Goal: Navigation & Orientation: Find specific page/section

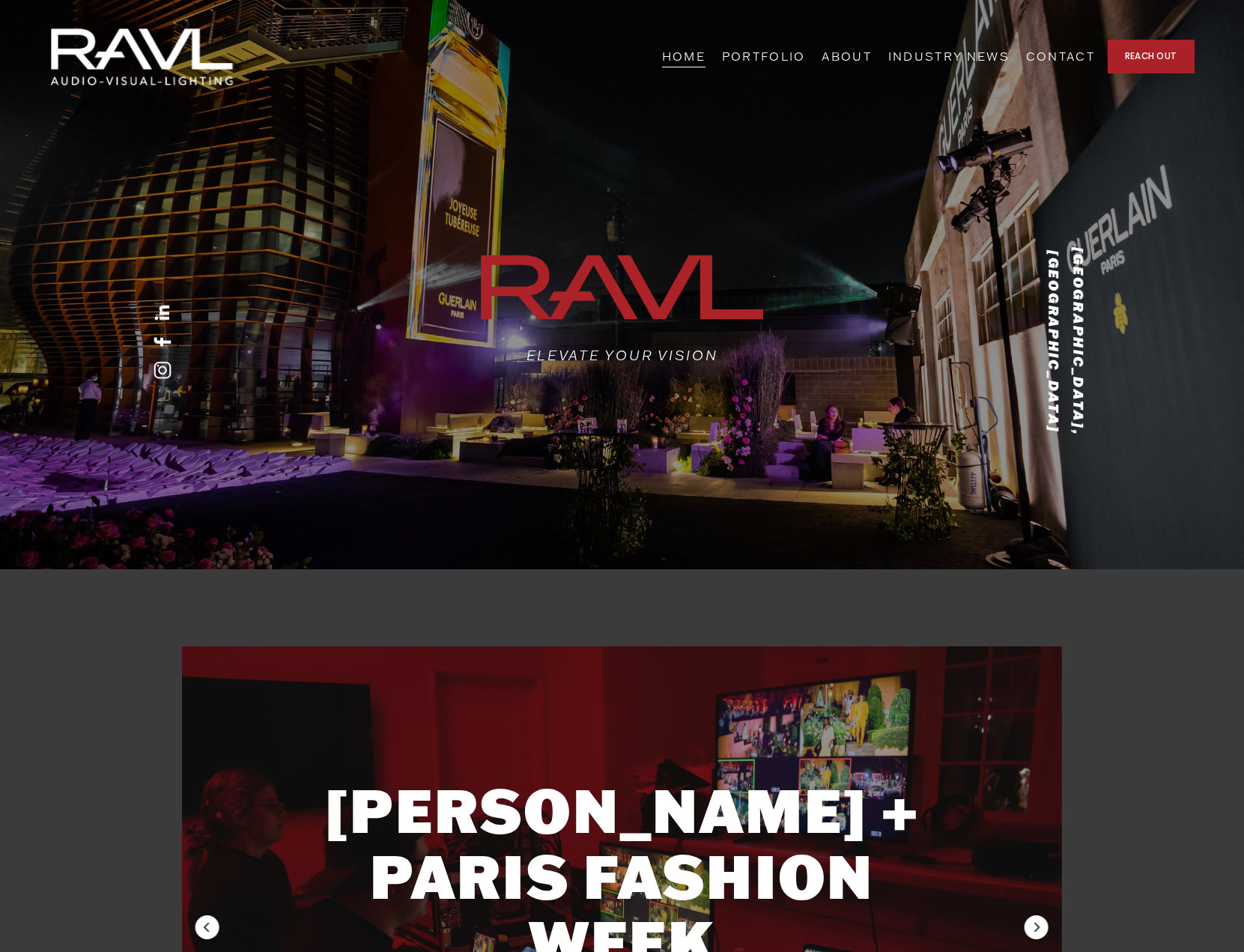
click at [806, 56] on link "PORTFOLIO" at bounding box center [764, 56] width 84 height 23
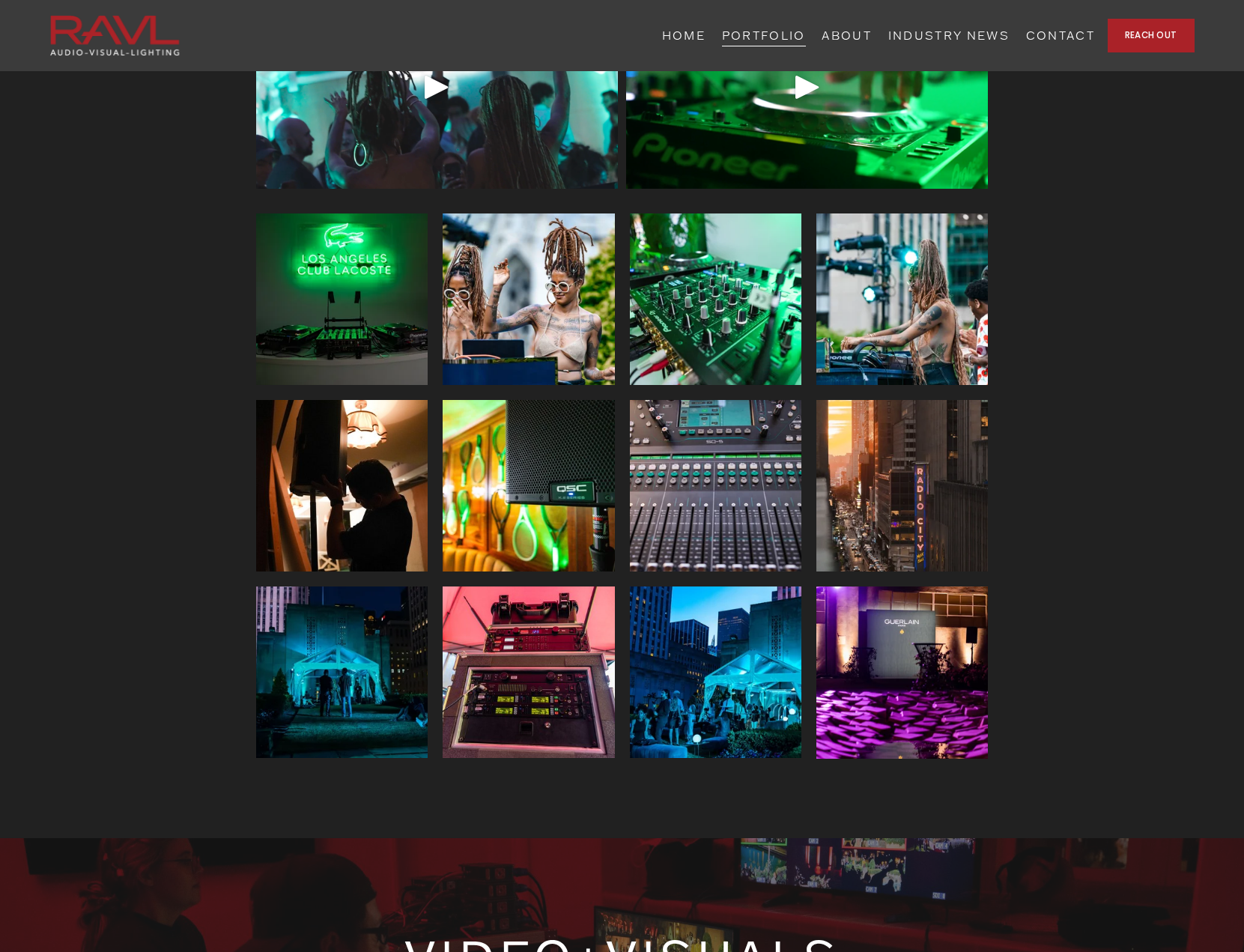
scroll to position [962, 0]
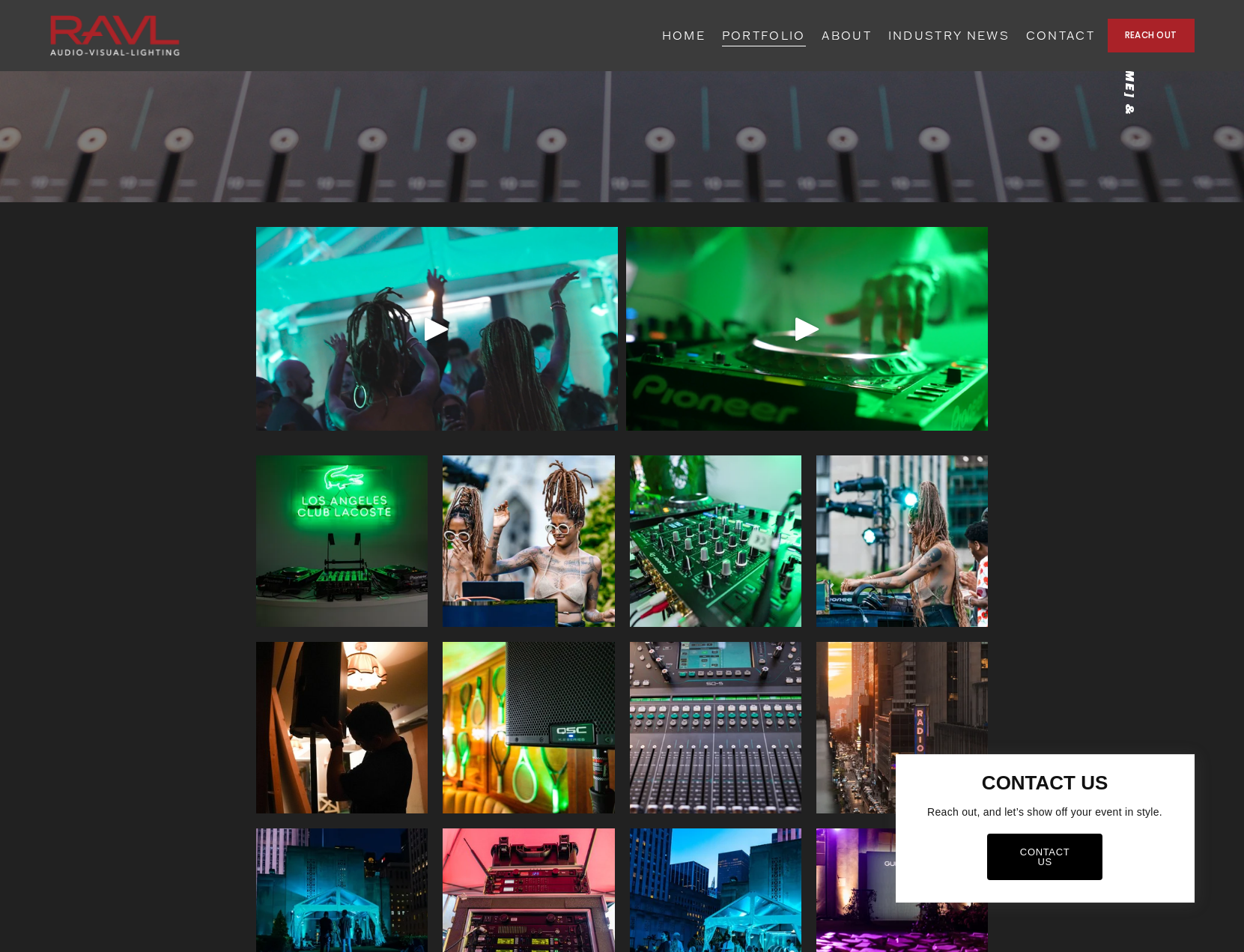
click at [920, 30] on div at bounding box center [622, 476] width 1244 height 952
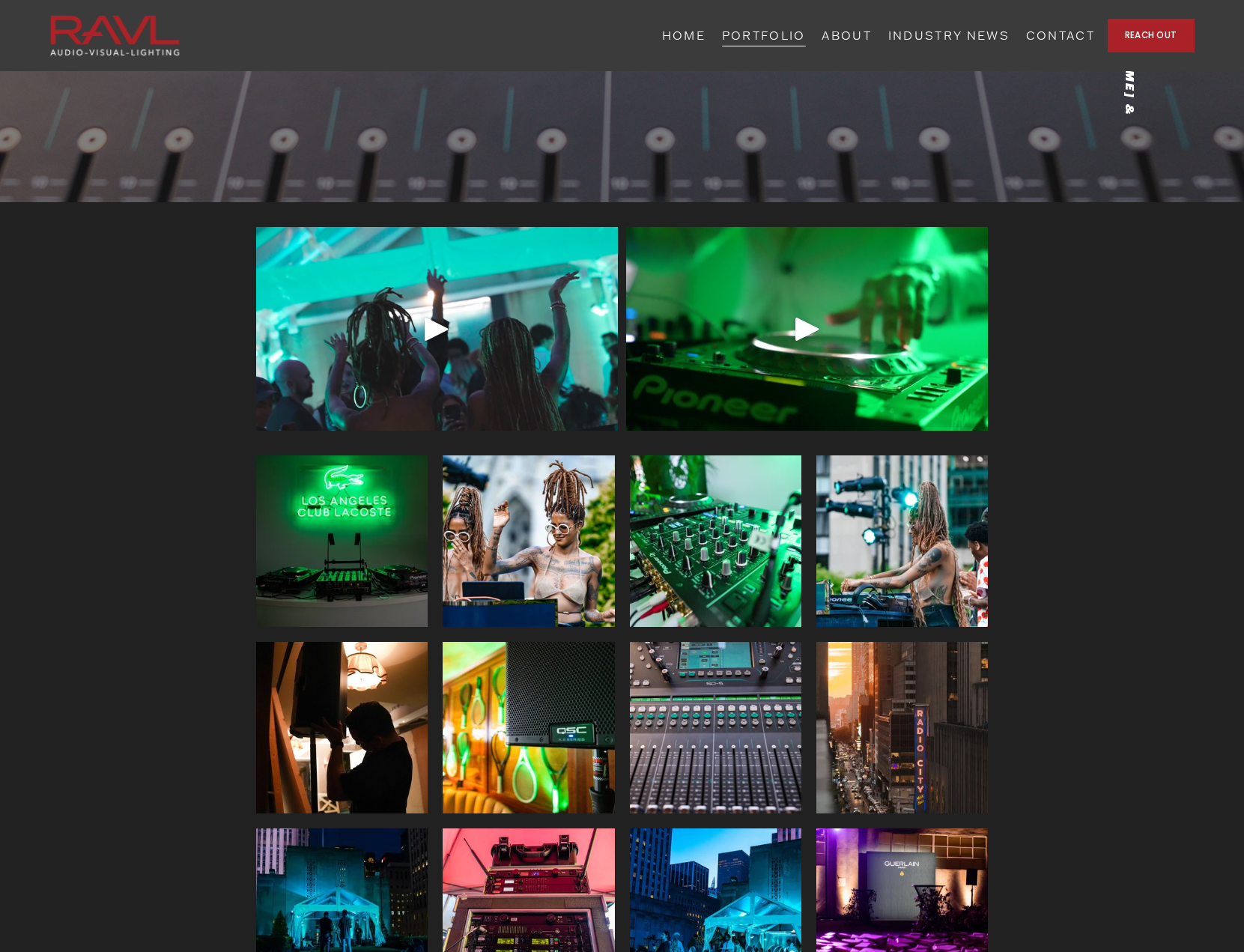
click at [871, 33] on link "ABOUT" at bounding box center [846, 35] width 50 height 23
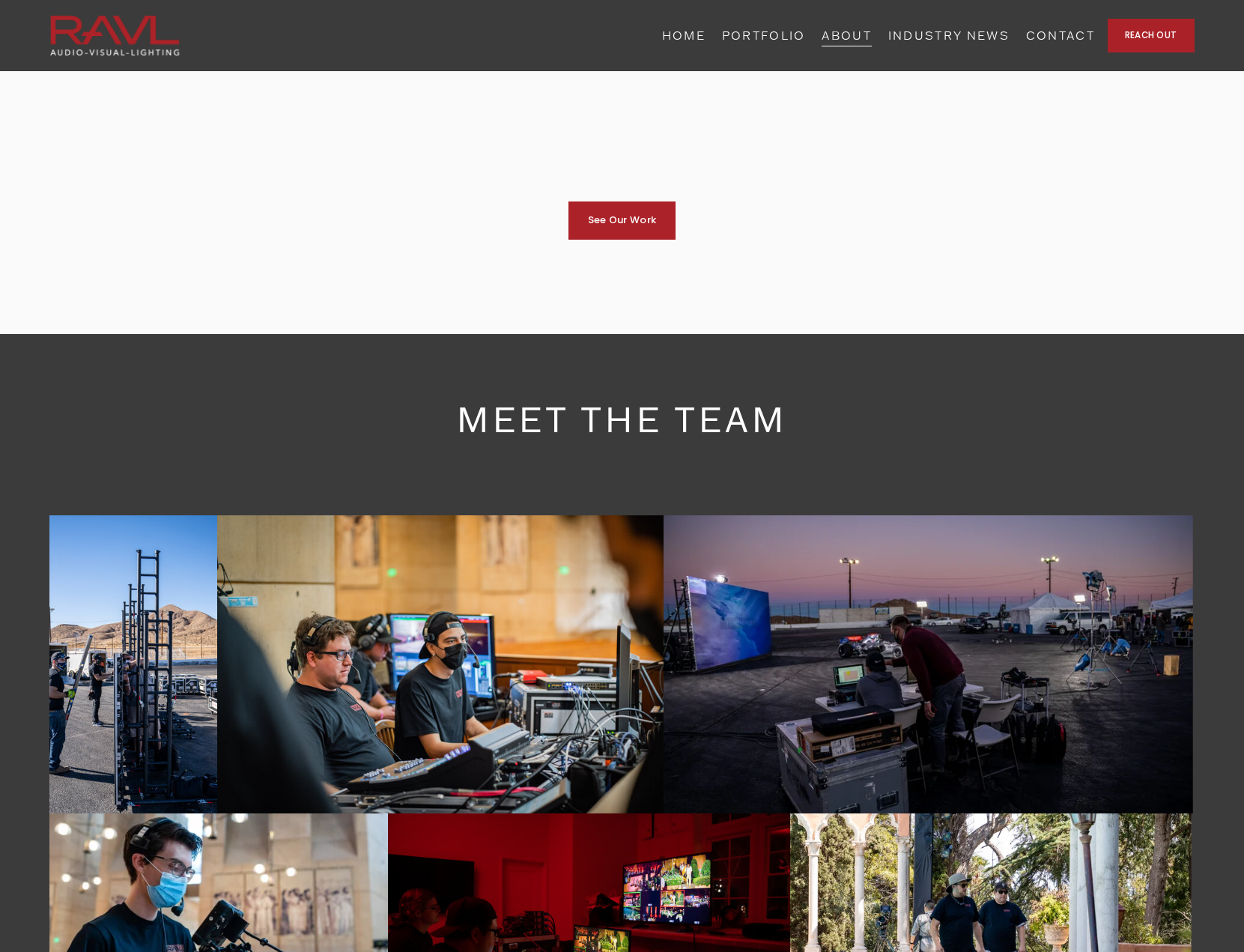
scroll to position [2022, 0]
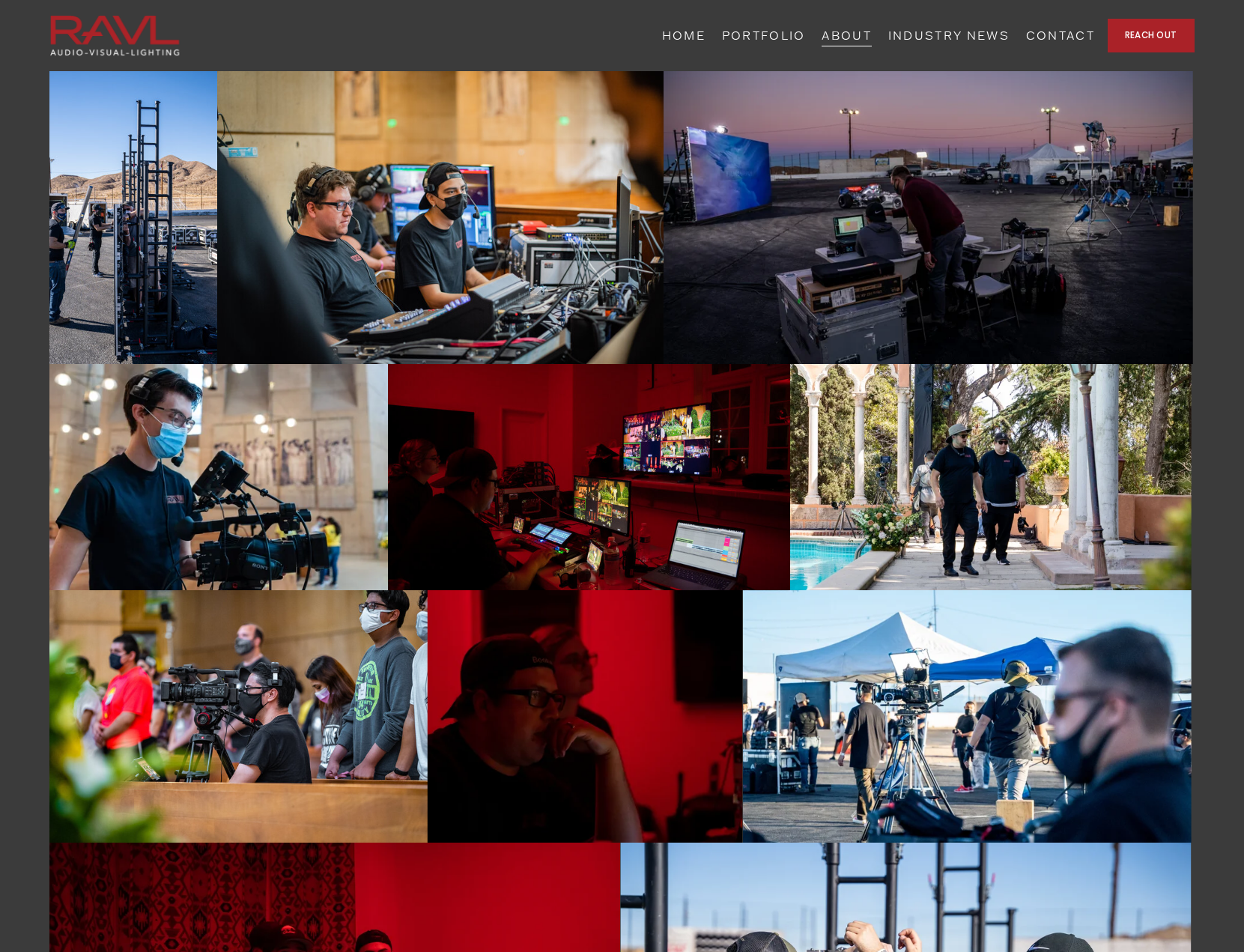
click at [514, 680] on img at bounding box center [584, 716] width 315 height 252
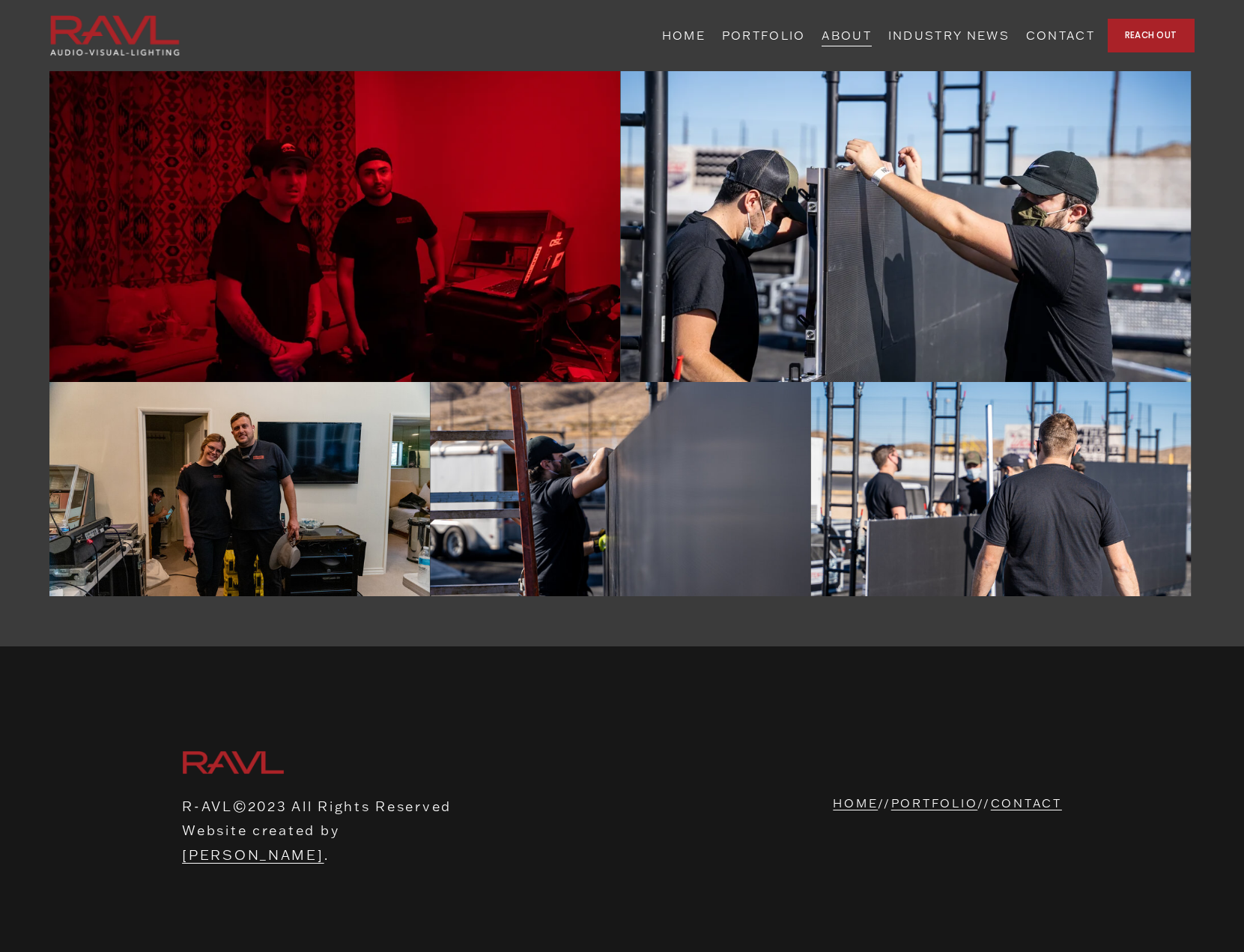
scroll to position [2815, 0]
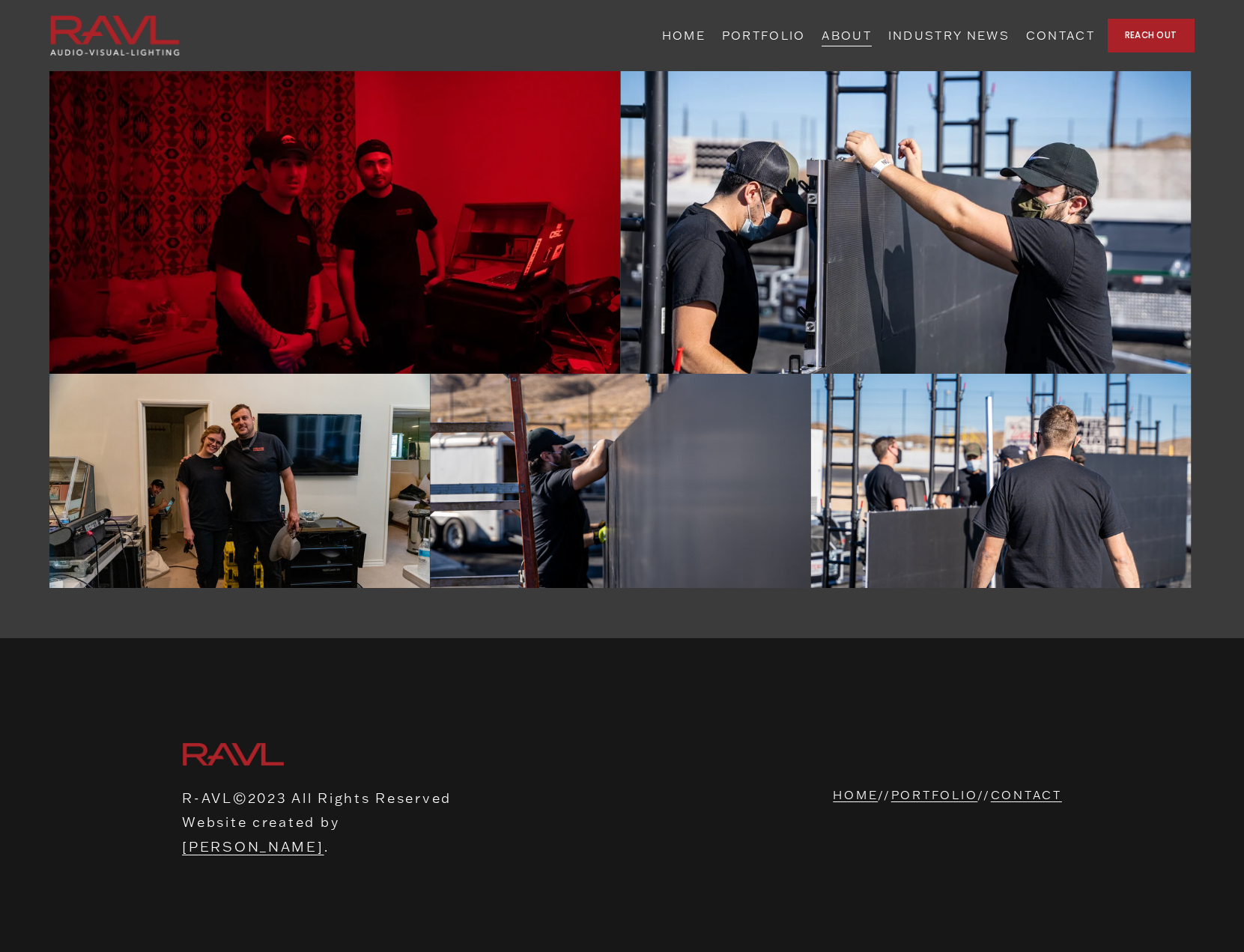
click at [240, 472] on img at bounding box center [239, 480] width 380 height 214
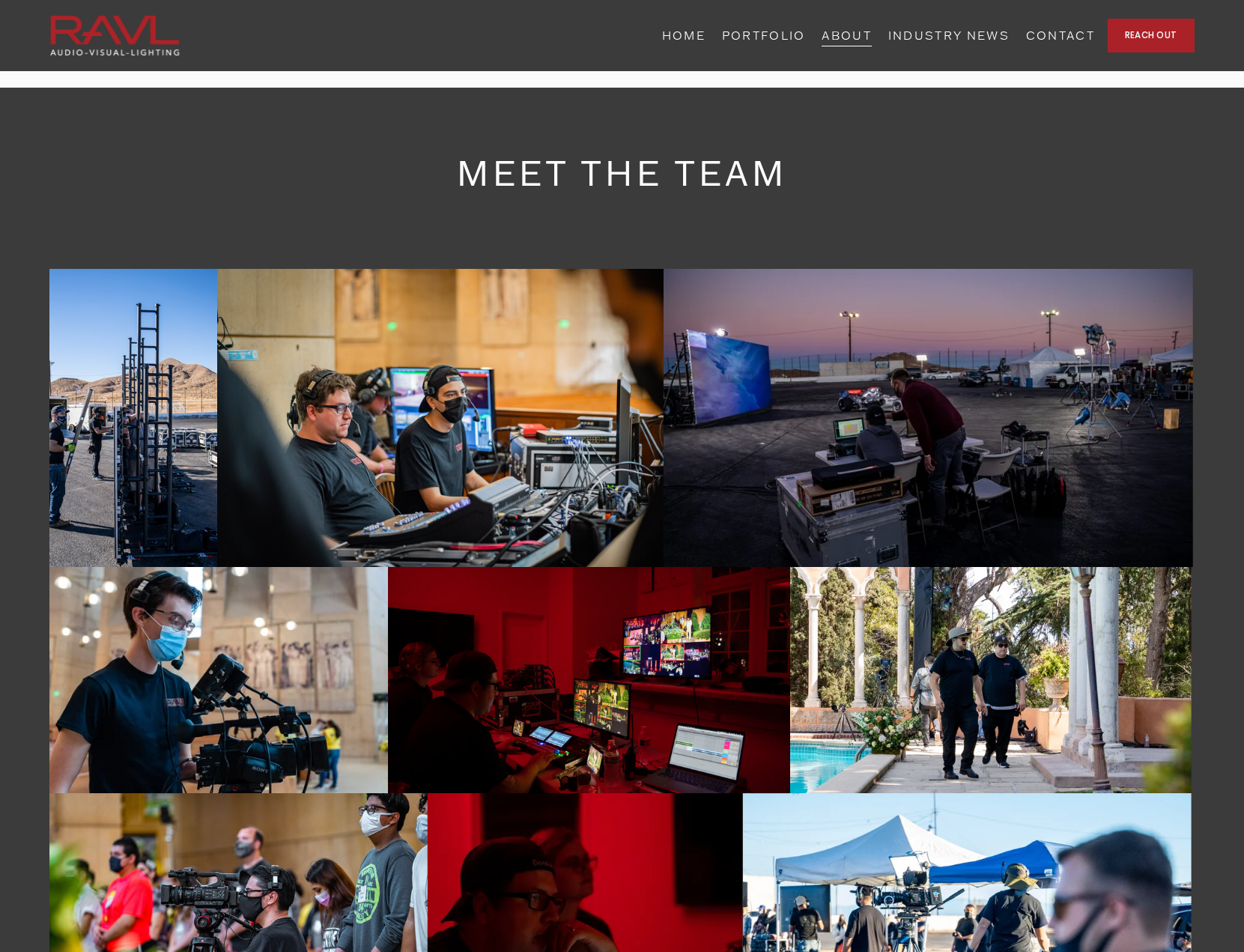
scroll to position [1467, 0]
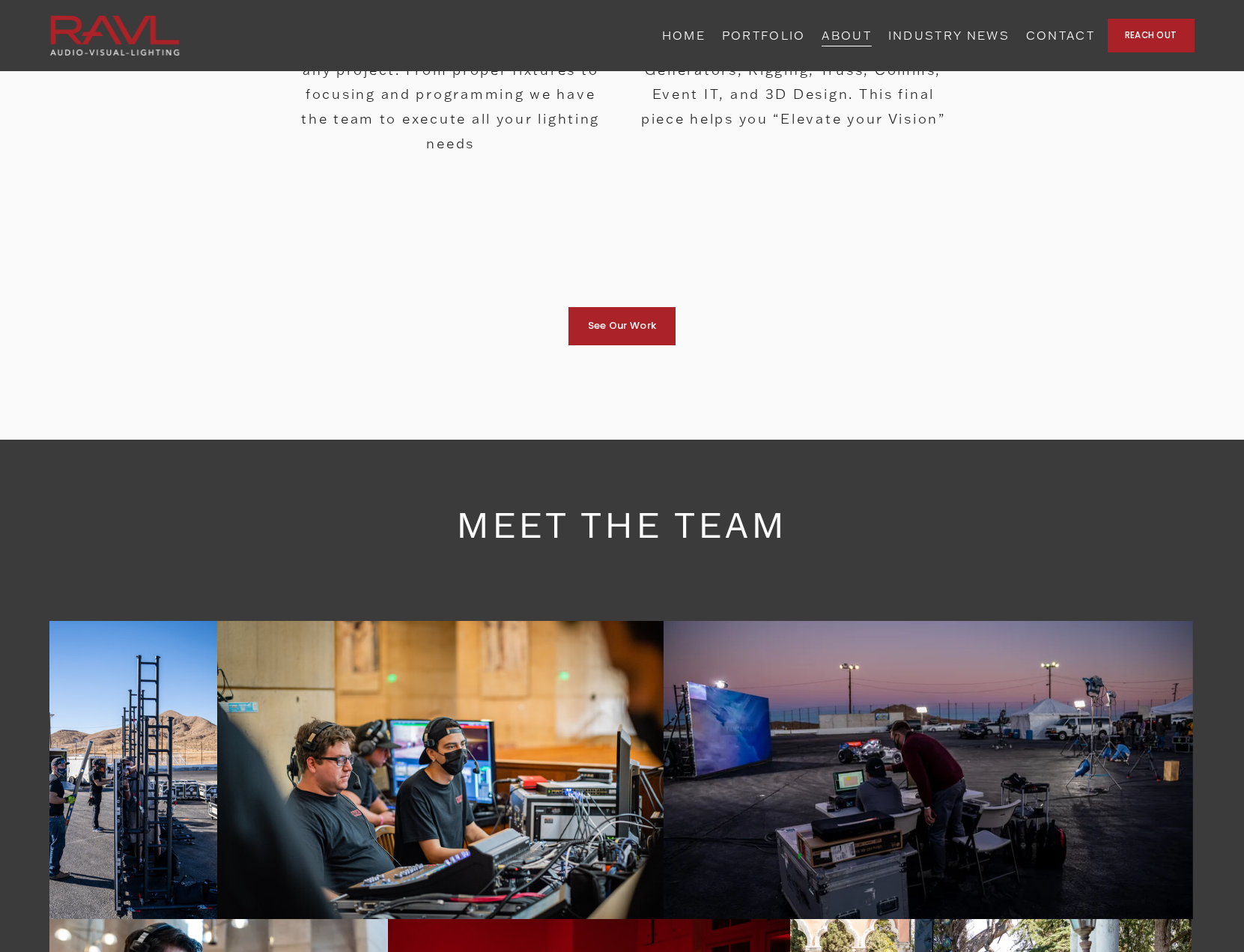
click at [801, 34] on link "PORTFOLIO" at bounding box center [764, 35] width 84 height 23
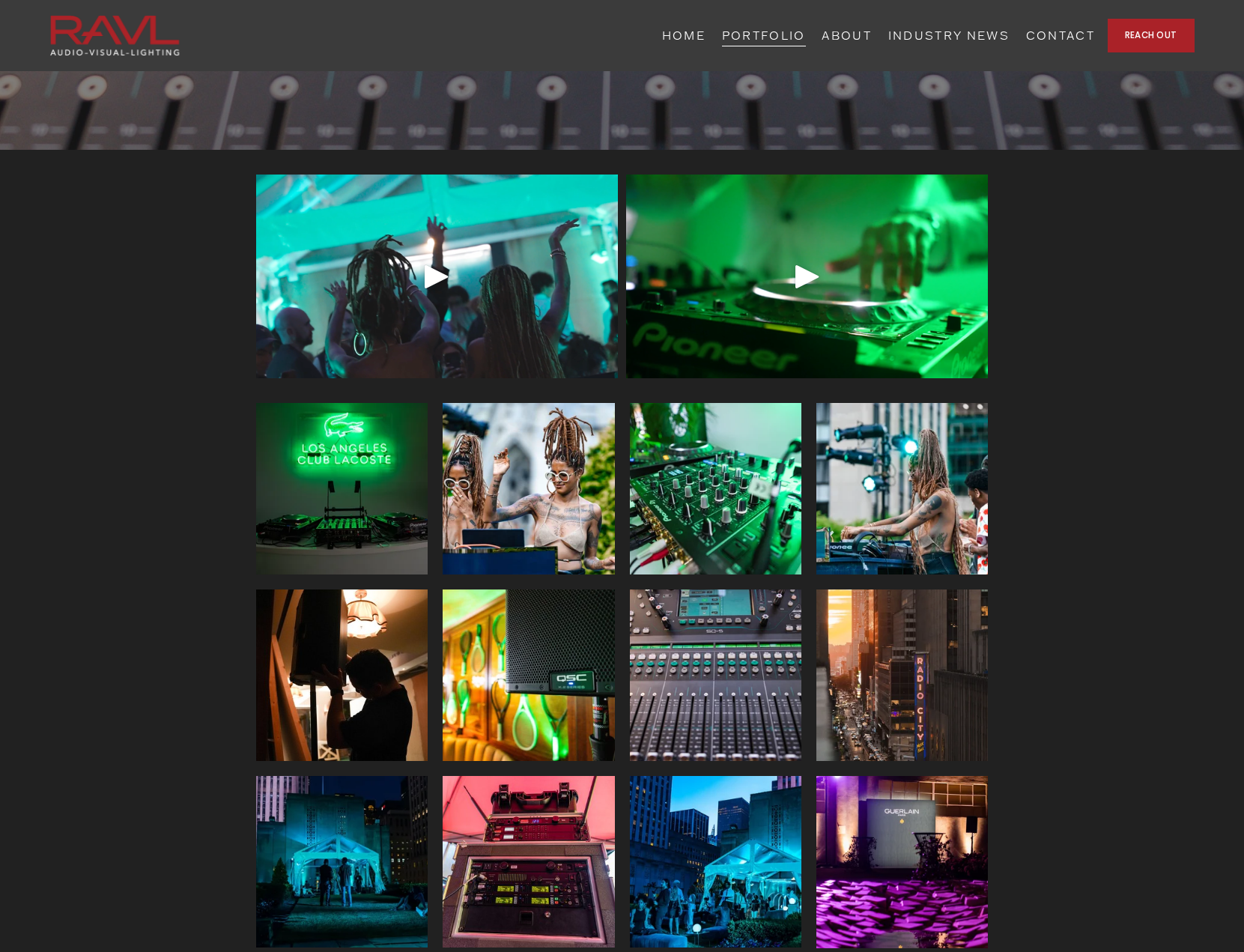
scroll to position [1249, 0]
